Goal: Task Accomplishment & Management: Manage account settings

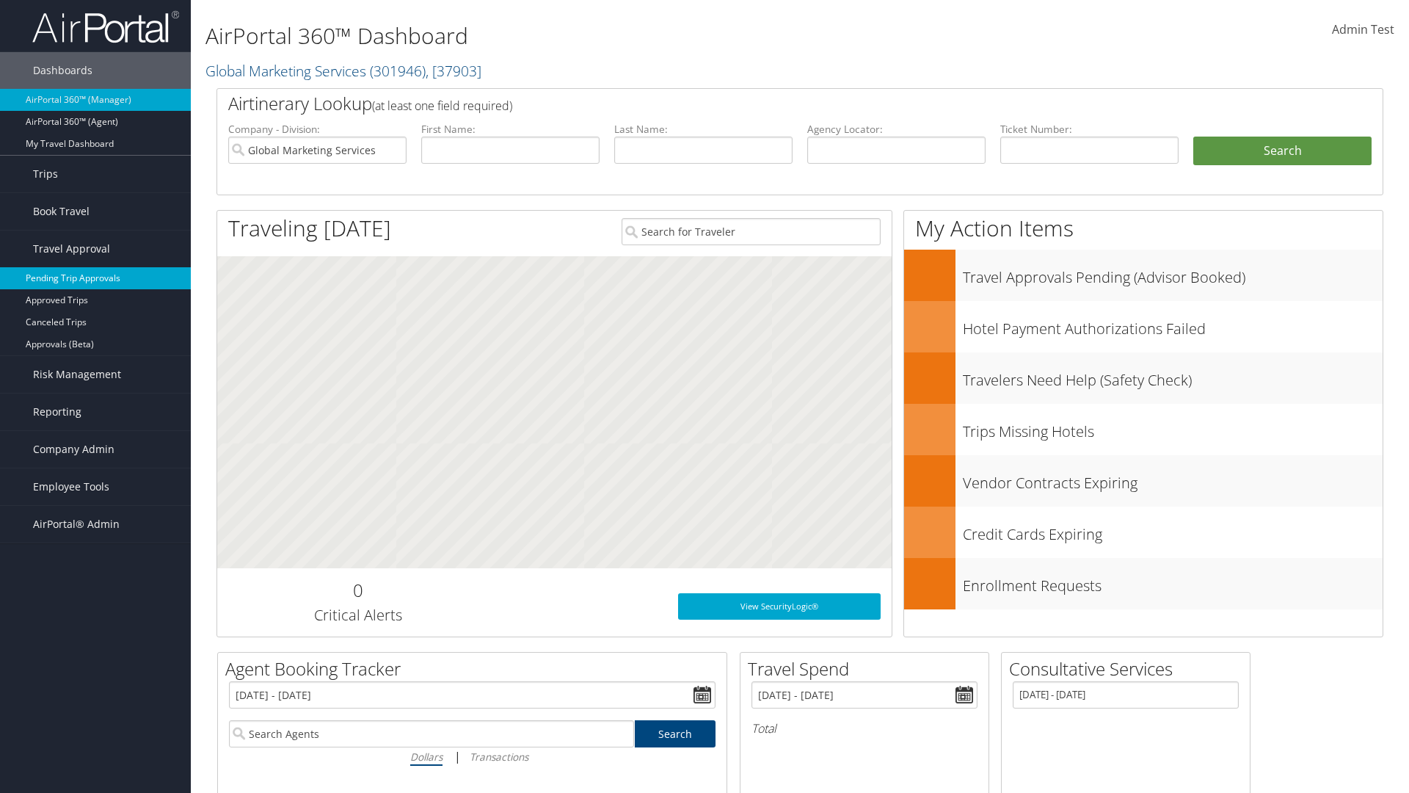
click at [95, 278] on link "Pending Trip Approvals" at bounding box center [95, 278] width 191 height 22
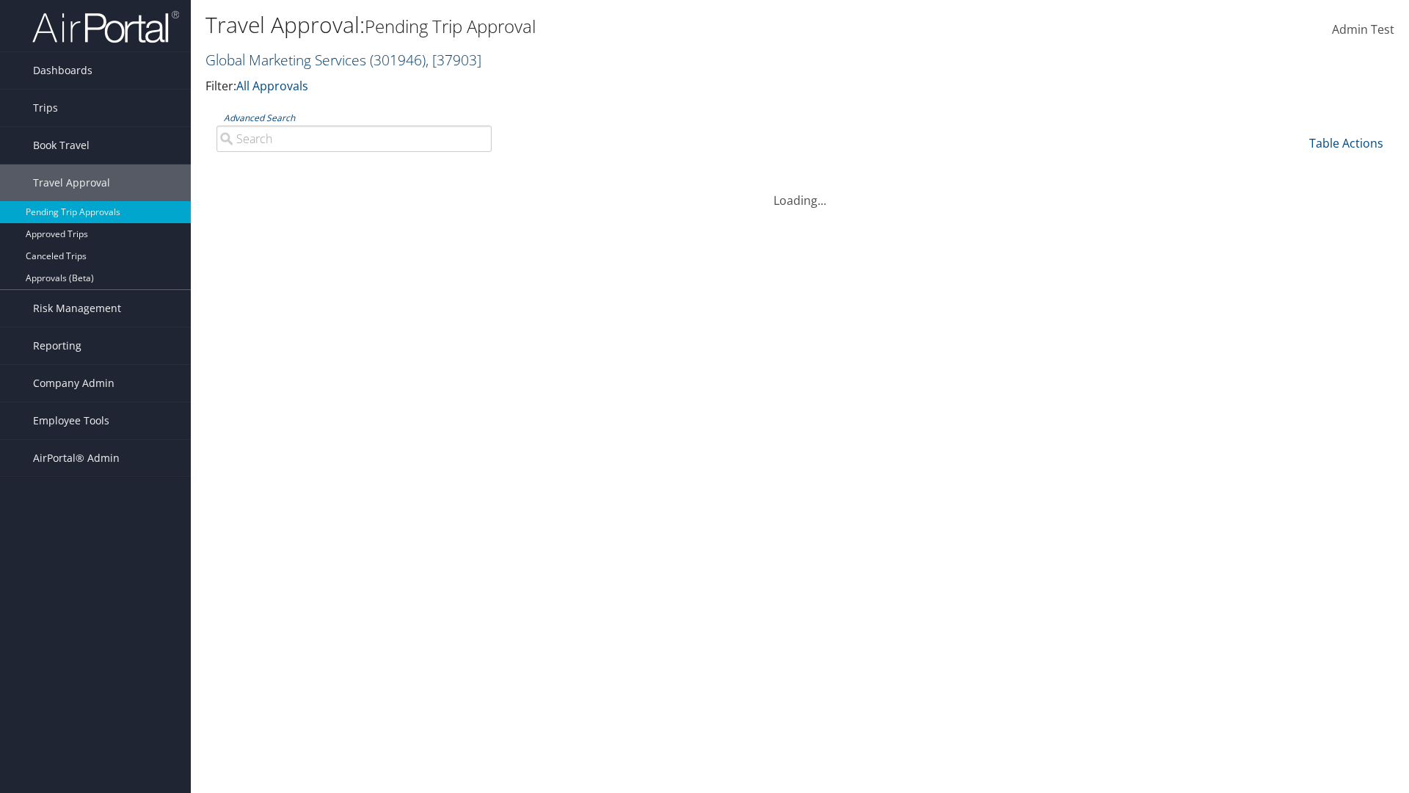
click at [284, 59] on link "Global Marketing Services ( 301946 ) , [ 37903 ]" at bounding box center [344, 60] width 276 height 20
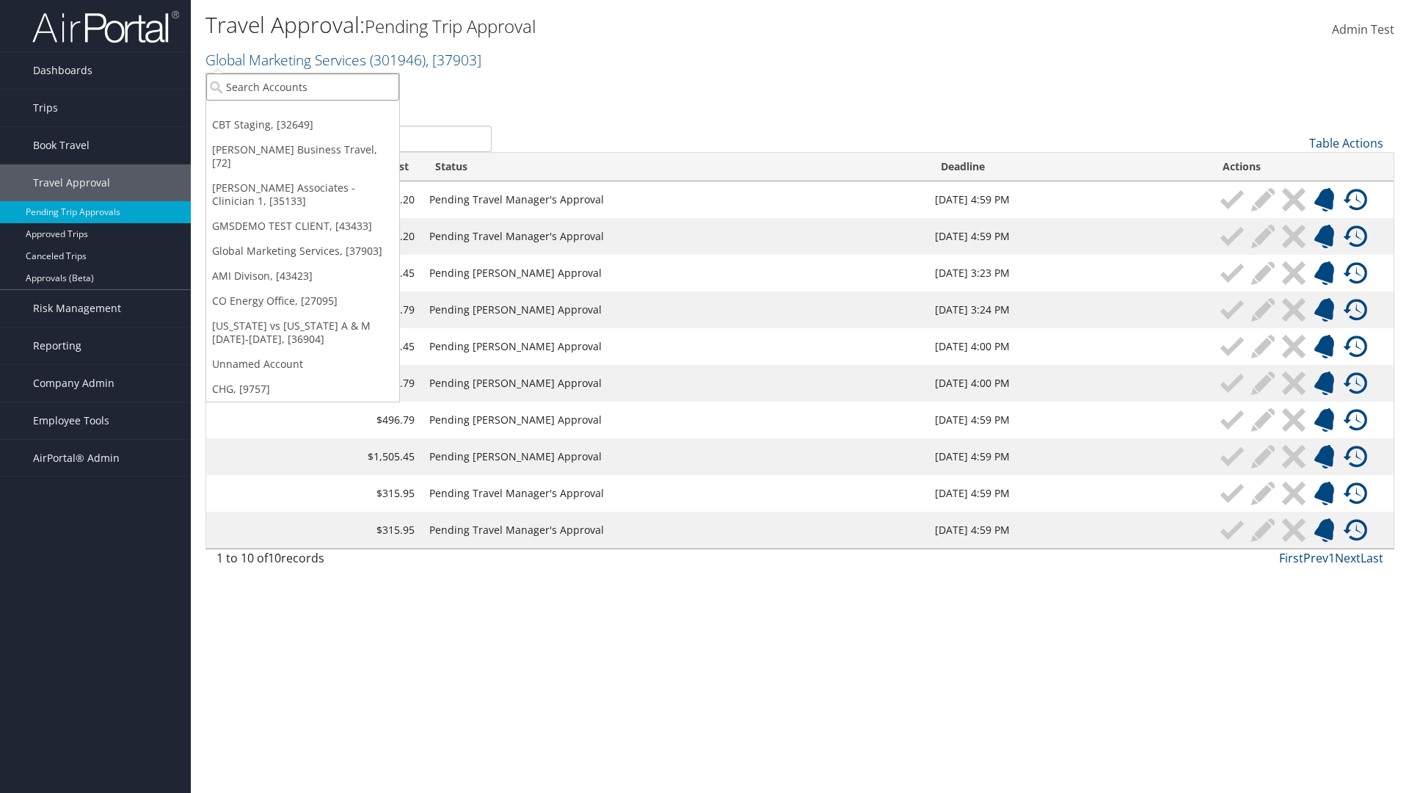
click at [302, 87] on input "search" at bounding box center [302, 86] width 193 height 27
type input "Global Marketing Services"
click at [316, 127] on div "Account" at bounding box center [316, 126] width 236 height 13
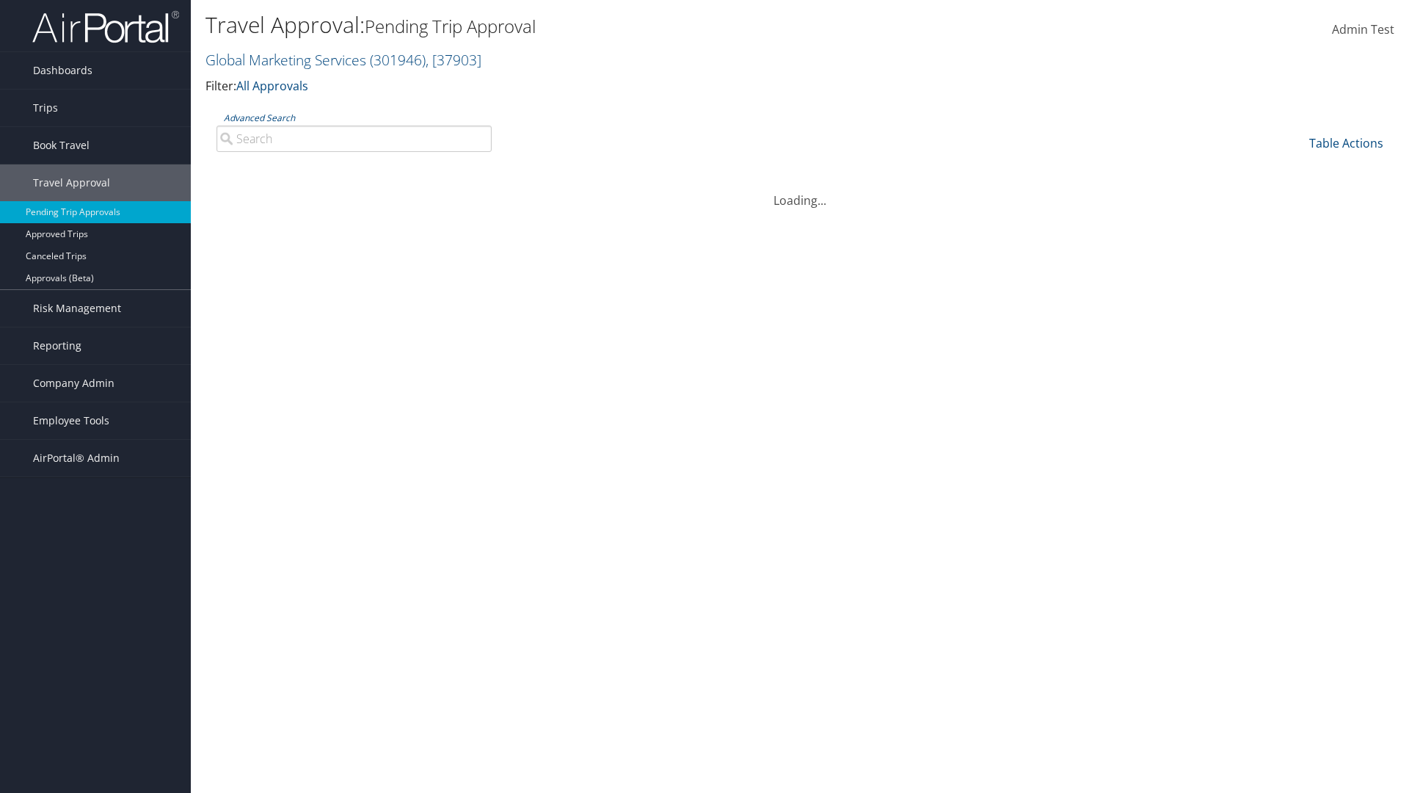
click at [354, 138] on input "Advanced Search" at bounding box center [354, 139] width 275 height 26
type input "Denver"
